Goal: Task Accomplishment & Management: Manage account settings

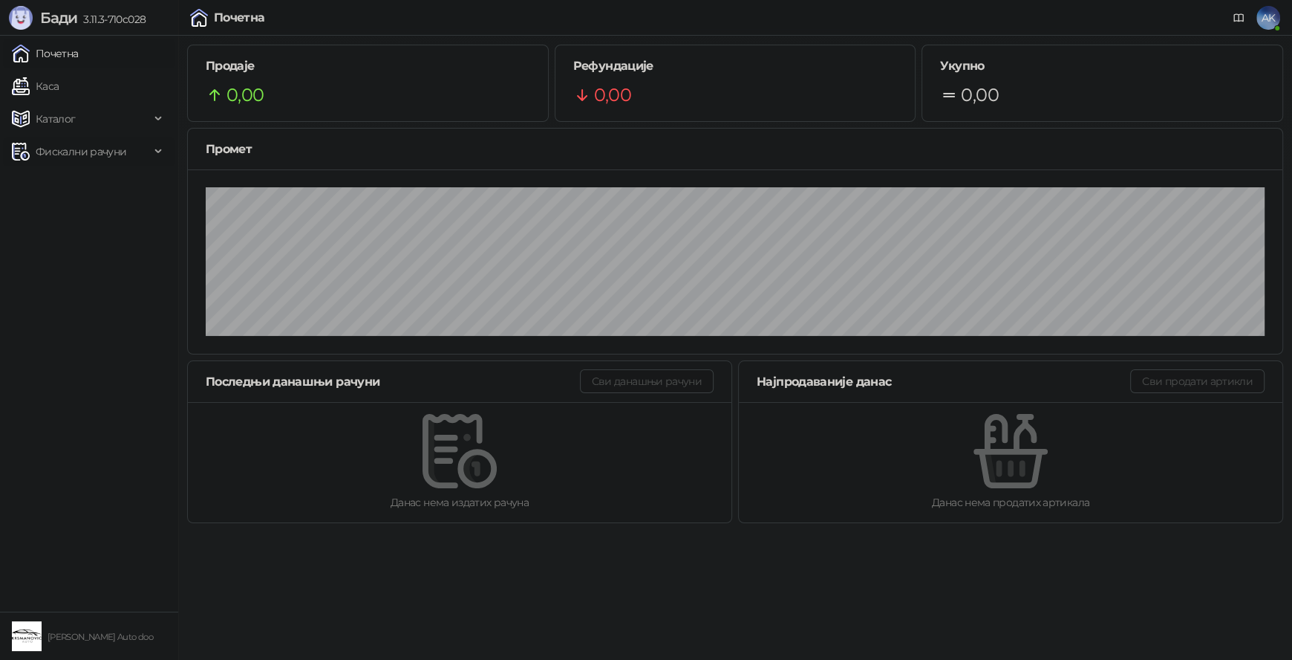
click at [51, 157] on span "Фискални рачуни" at bounding box center [81, 152] width 91 height 30
click at [71, 181] on link "Издати рачуни" at bounding box center [68, 184] width 100 height 30
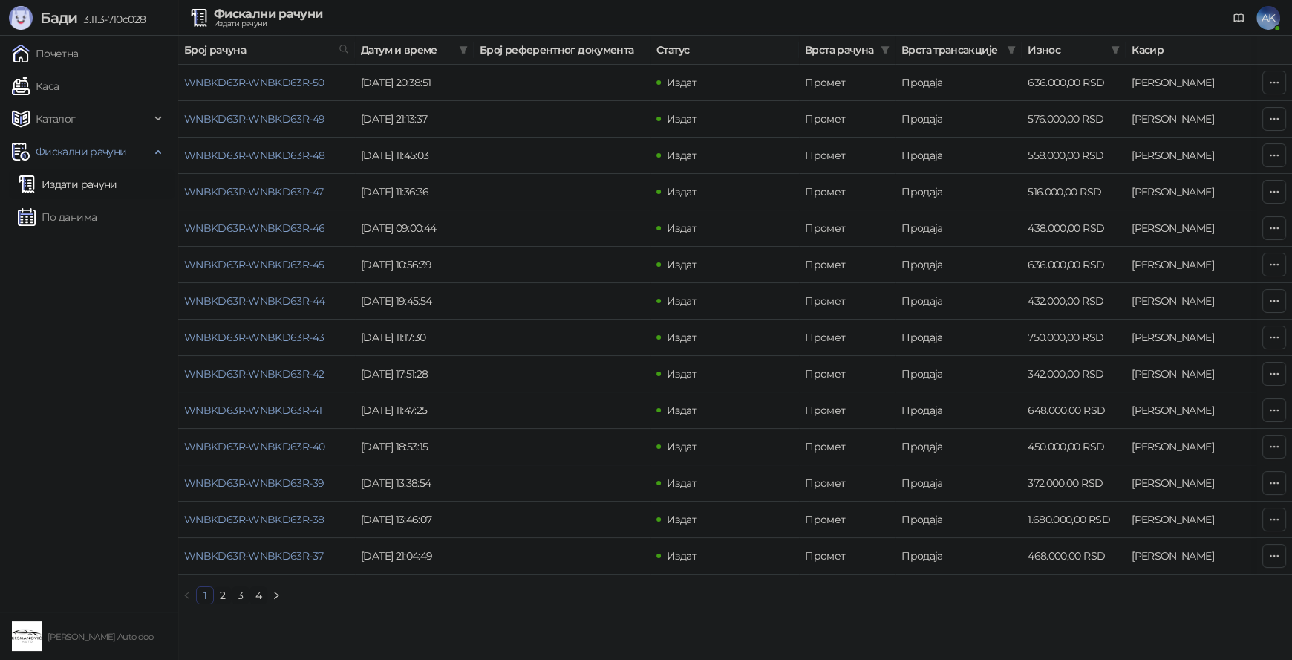
click at [221, 603] on link "2" at bounding box center [223, 595] width 16 height 16
click at [243, 603] on link "3" at bounding box center [240, 595] width 16 height 16
click at [221, 603] on link "2" at bounding box center [223, 595] width 16 height 16
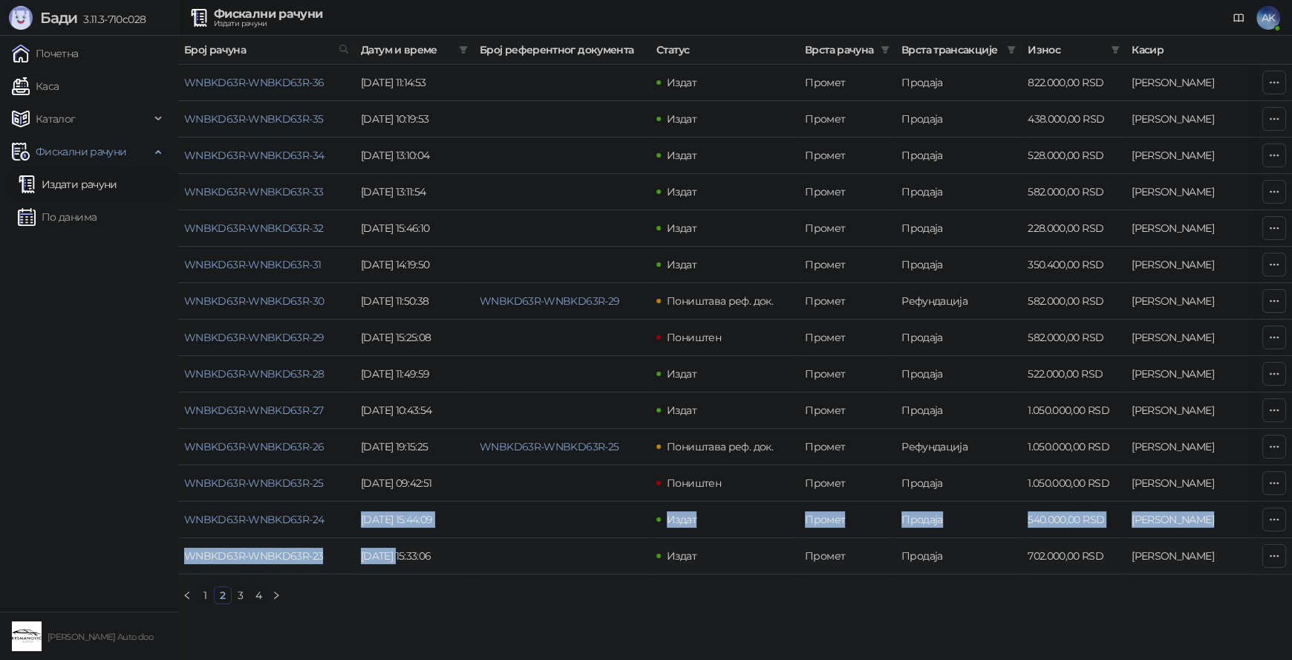
drag, startPoint x: 360, startPoint y: 515, endPoint x: 390, endPoint y: 555, distance: 49.9
click at [390, 555] on tbody "WNBKD63R-WNBKD63R-36 [DATE] 11:14:53 Издат Промет Продаја 822.000,00 RSD [PERSO…" at bounding box center [846, 320] width 1337 height 510
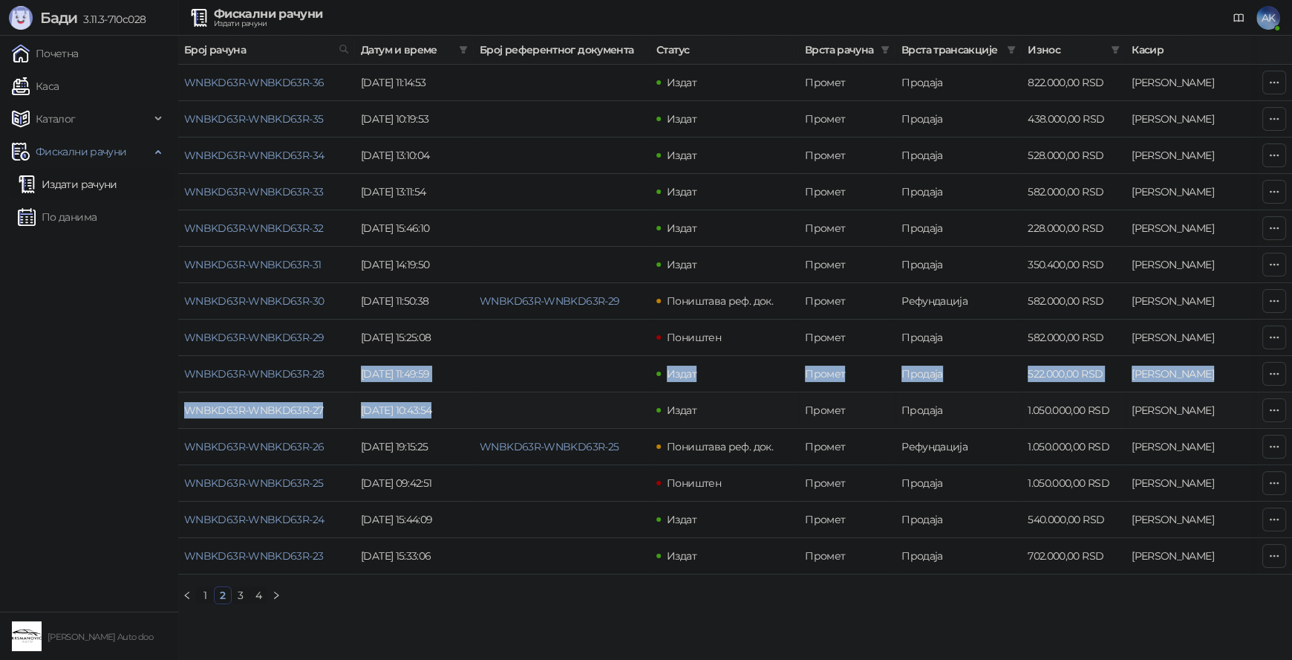
drag, startPoint x: 362, startPoint y: 371, endPoint x: 426, endPoint y: 411, distance: 74.8
click at [426, 410] on tbody "WNBKD63R-WNBKD63R-36 [DATE] 11:14:53 Издат Промет Продаја 822.000,00 RSD [PERSO…" at bounding box center [846, 320] width 1337 height 510
click at [428, 414] on td "[DATE] 10:43:54" at bounding box center [414, 410] width 119 height 36
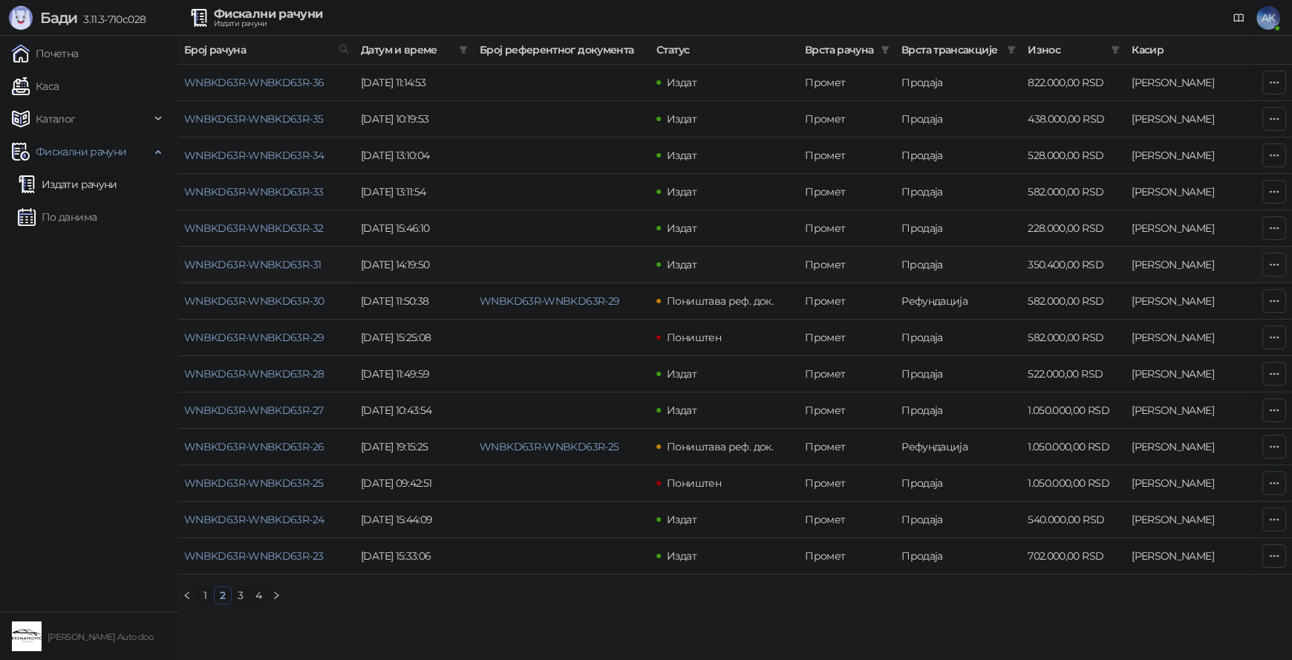
drag, startPoint x: 359, startPoint y: 227, endPoint x: 439, endPoint y: 270, distance: 91.4
click at [439, 270] on tbody "WNBKD63R-WNBKD63R-36 [DATE] 11:14:53 Издат Промет Продаја 822.000,00 RSD [PERSO…" at bounding box center [846, 320] width 1337 height 510
click at [437, 265] on td "[DATE] 14:19:50" at bounding box center [414, 265] width 119 height 36
drag, startPoint x: 435, startPoint y: 192, endPoint x: 366, endPoint y: 152, distance: 78.9
click at [366, 152] on tbody "WNBKD63R-WNBKD63R-36 [DATE] 11:14:53 Издат Промет Продаја 822.000,00 RSD [PERSO…" at bounding box center [846, 320] width 1337 height 510
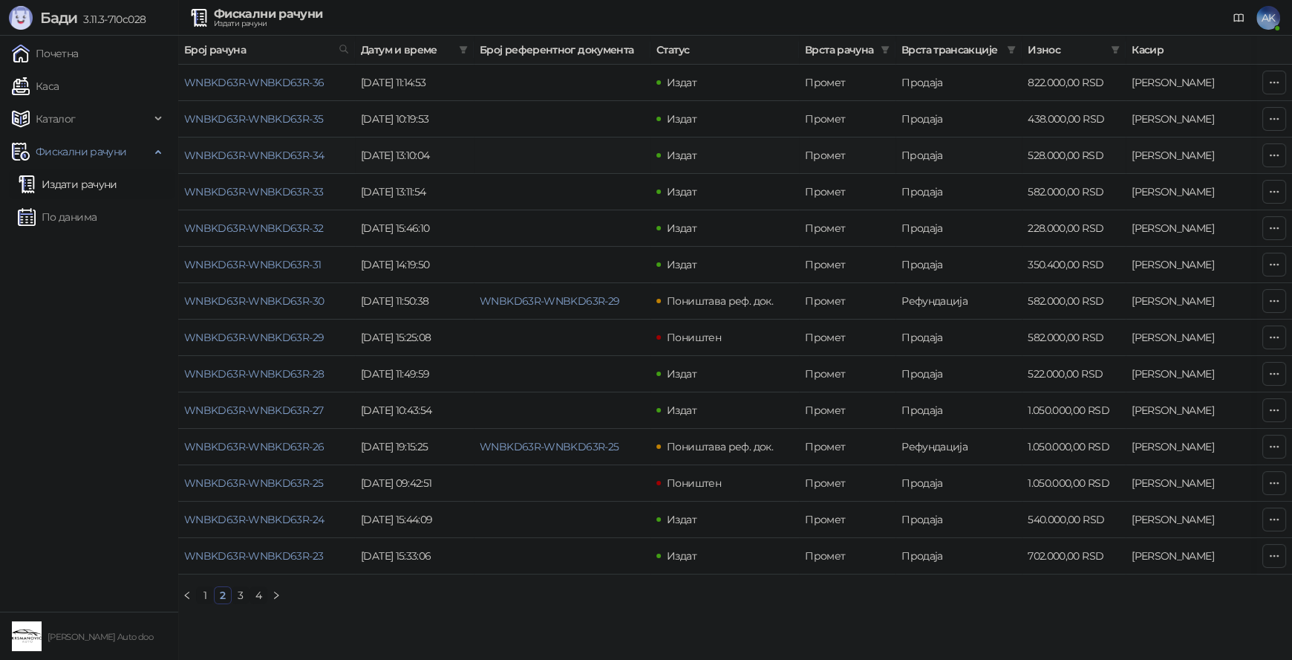
click at [391, 154] on td "[DATE] 13:10:04" at bounding box center [414, 155] width 119 height 36
click at [204, 603] on link "1" at bounding box center [205, 595] width 16 height 16
